Goal: Navigation & Orientation: Find specific page/section

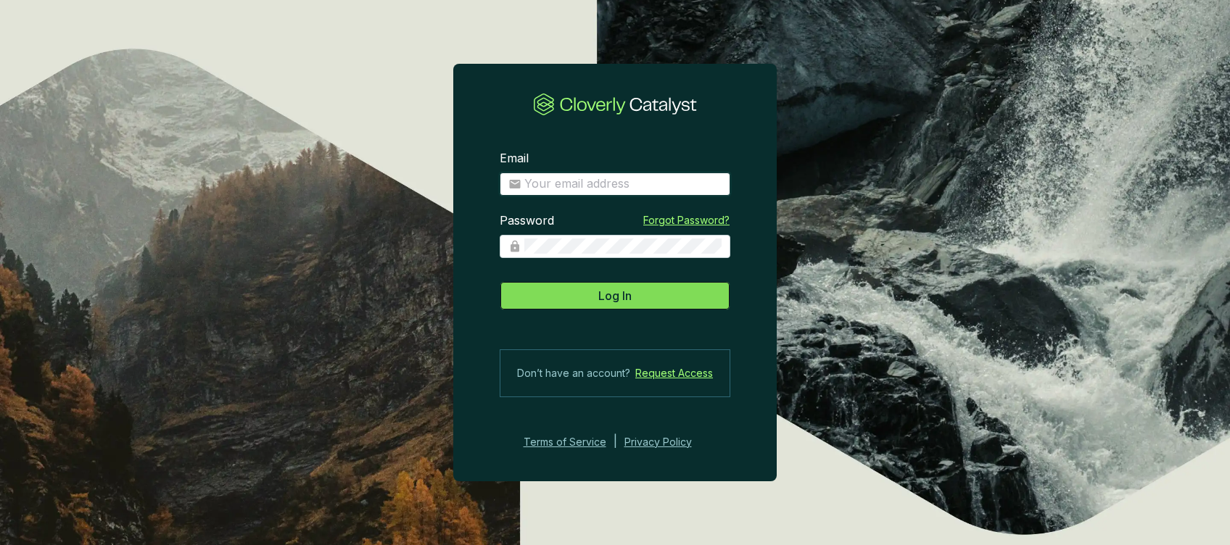
type input "[PERSON_NAME][EMAIL_ADDRESS][PERSON_NAME][DOMAIN_NAME]"
click at [642, 302] on button "Log In" at bounding box center [615, 295] width 231 height 29
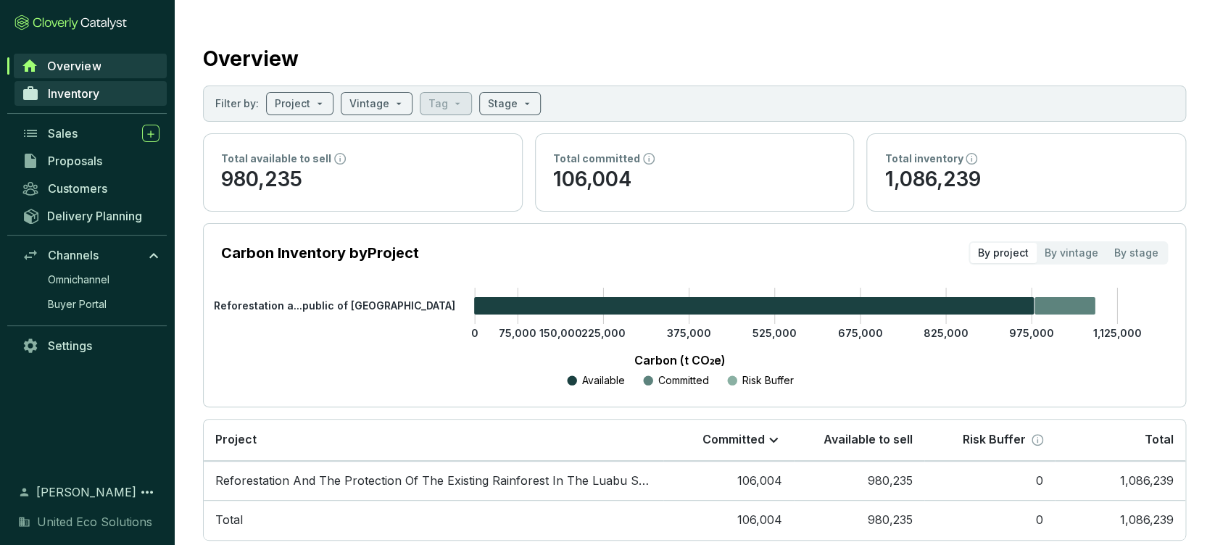
click at [105, 94] on link "Inventory" at bounding box center [91, 93] width 152 height 25
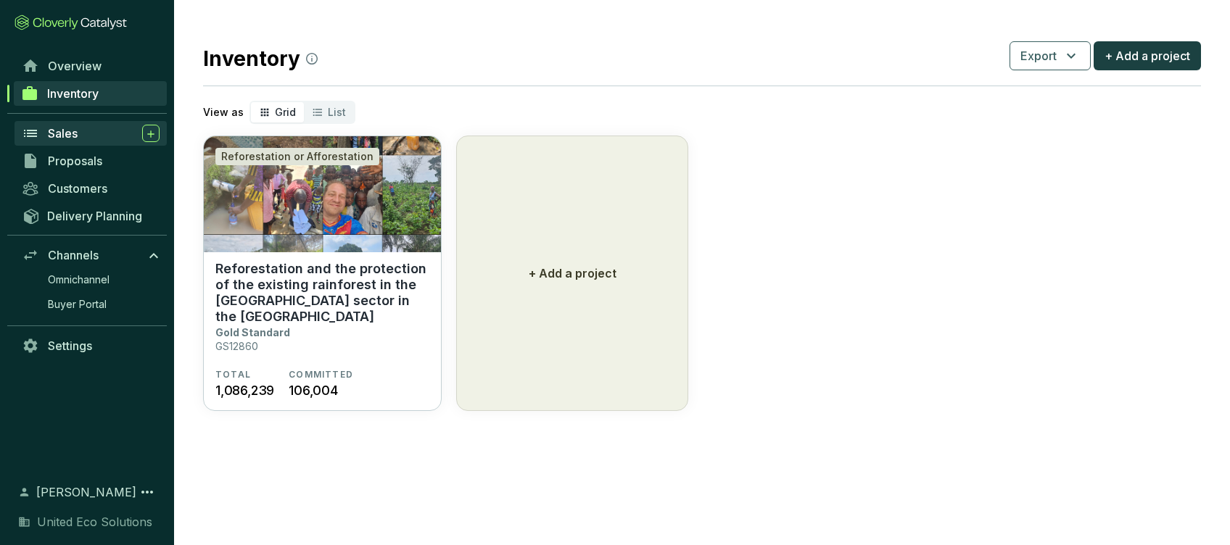
click at [94, 130] on div "Sales" at bounding box center [104, 133] width 112 height 17
